Goal: Task Accomplishment & Management: Manage account settings

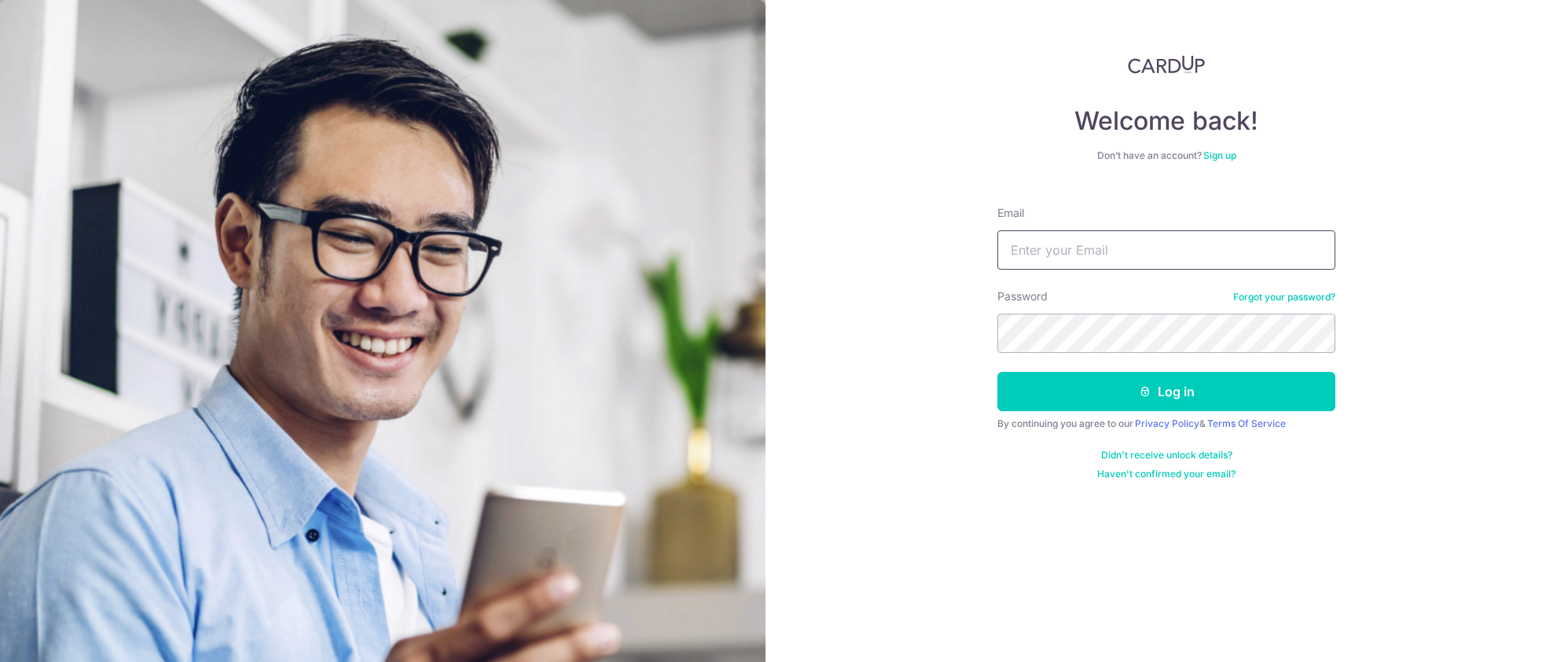
type input "[EMAIL_ADDRESS][DOMAIN_NAME]"
click at [997, 372] on button "Log in" at bounding box center [1166, 391] width 338 height 40
